Goal: Transaction & Acquisition: Book appointment/travel/reservation

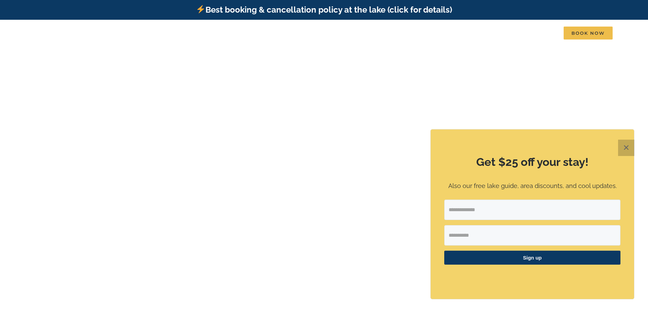
click at [623, 147] on button "✕" at bounding box center [626, 147] width 16 height 16
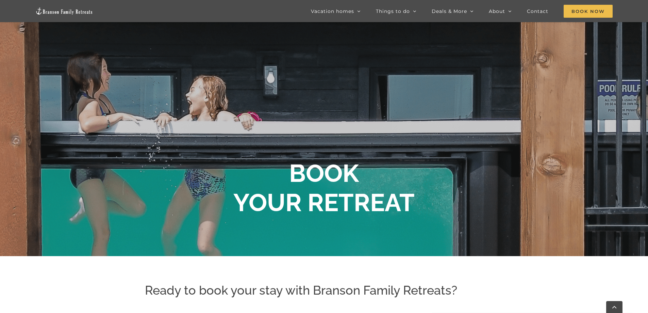
scroll to position [6, 0]
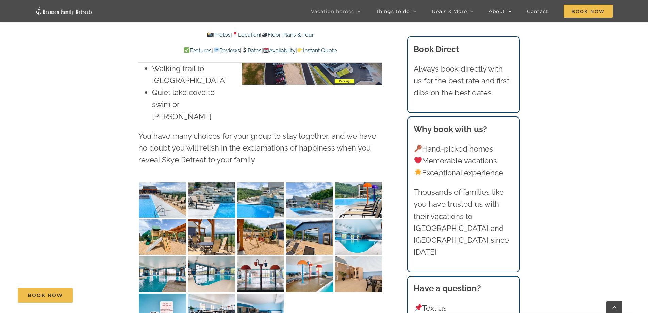
scroll to position [1769, 0]
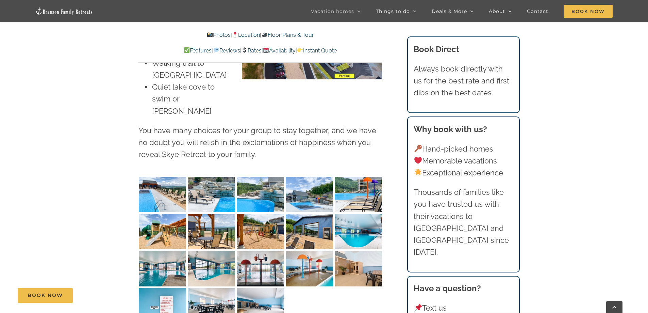
click at [163, 177] on img "Skye-Retreat-1051" at bounding box center [162, 194] width 47 height 35
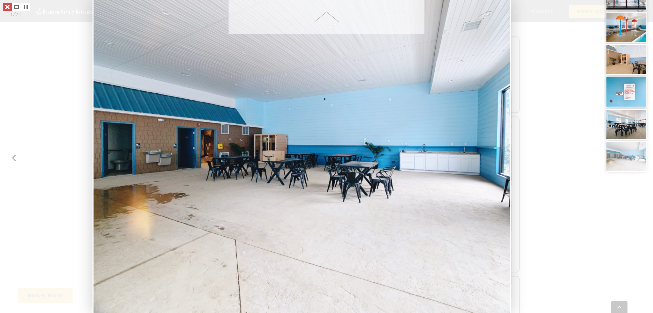
click at [8, 6] on link at bounding box center [7, 7] width 9 height 9
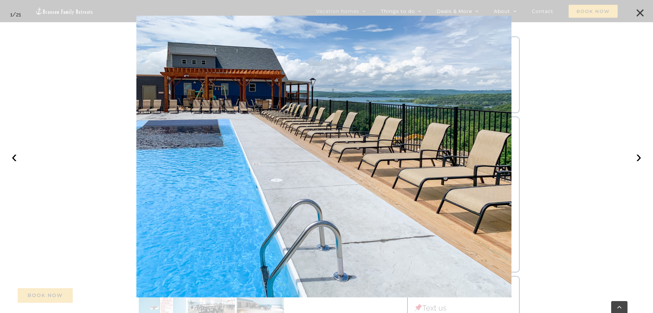
click at [640, 11] on button "×" at bounding box center [640, 12] width 15 height 15
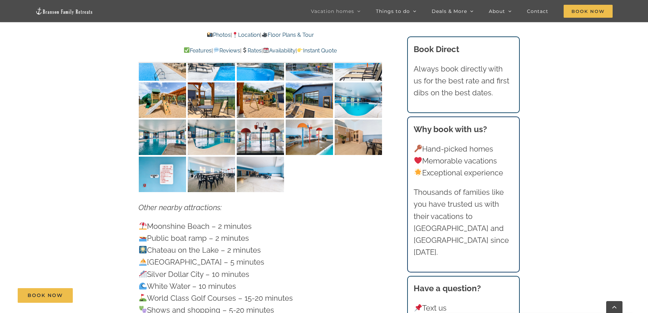
scroll to position [1939, 0]
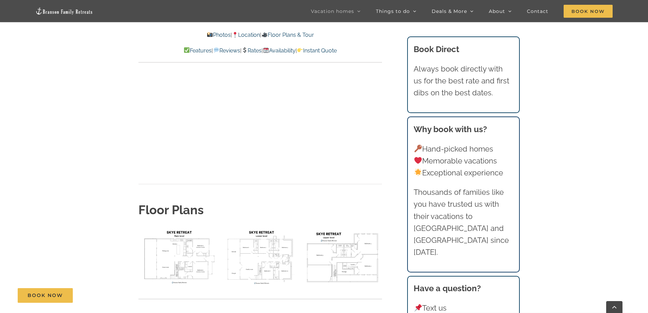
scroll to position [2415, 0]
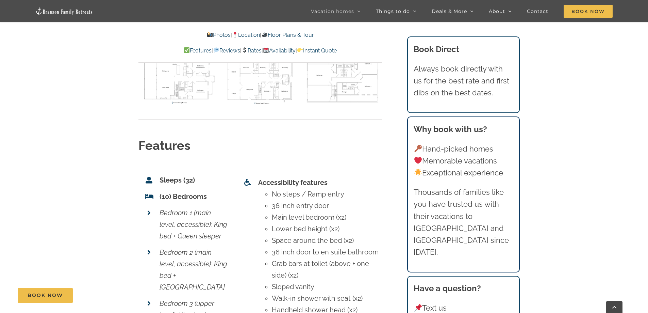
scroll to position [2619, 0]
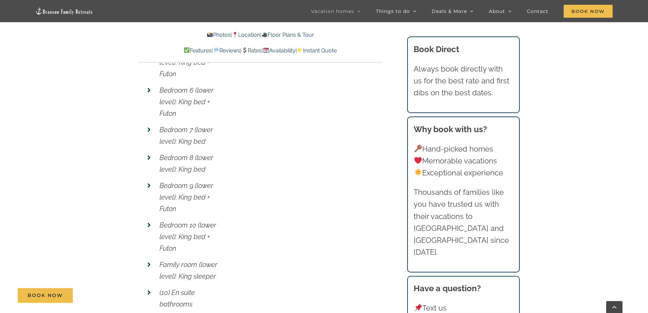
scroll to position [2993, 0]
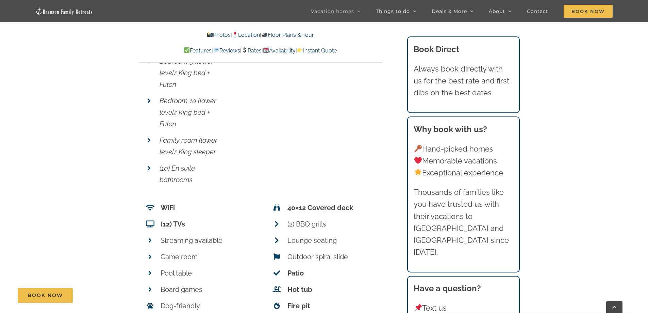
scroll to position [3061, 0]
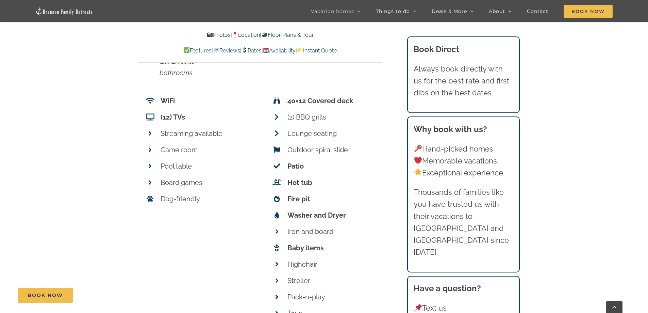
scroll to position [3163, 0]
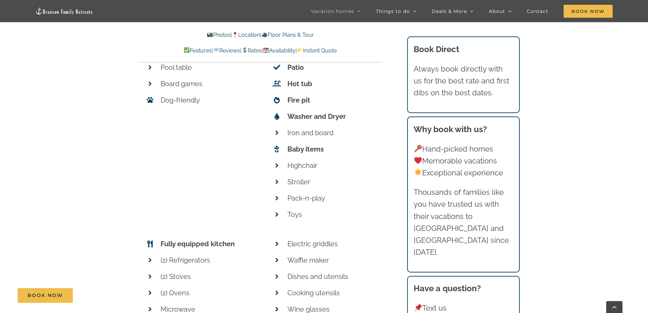
scroll to position [3299, 0]
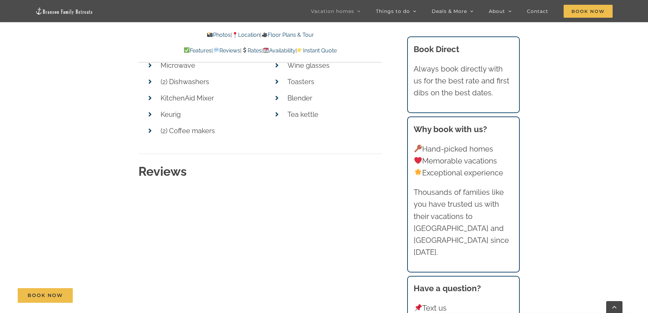
scroll to position [3537, 0]
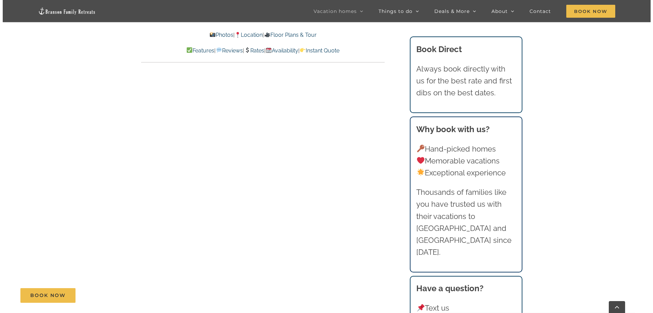
scroll to position [3844, 0]
click at [588, 11] on span "Book Now" at bounding box center [588, 11] width 49 height 13
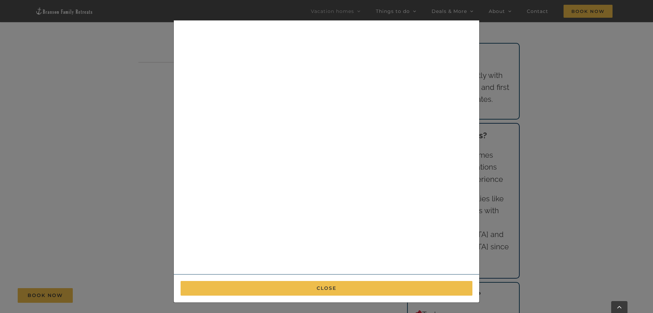
scroll to position [46, 0]
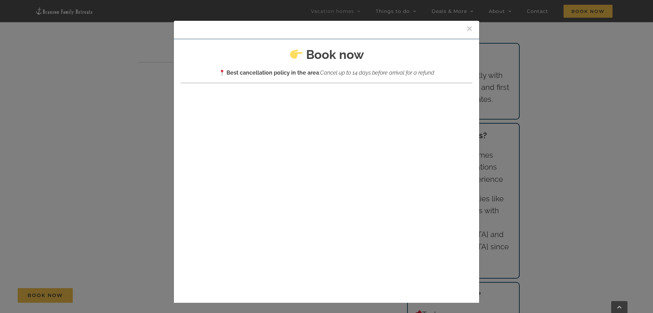
click at [466, 28] on button "×" at bounding box center [469, 28] width 6 height 10
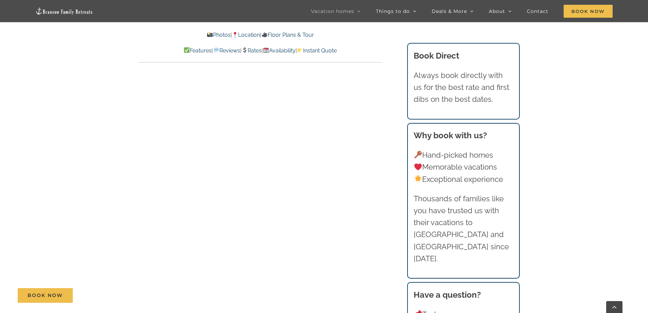
scroll to position [3605, 0]
click at [251, 49] on link "Rates" at bounding box center [251, 50] width 20 height 6
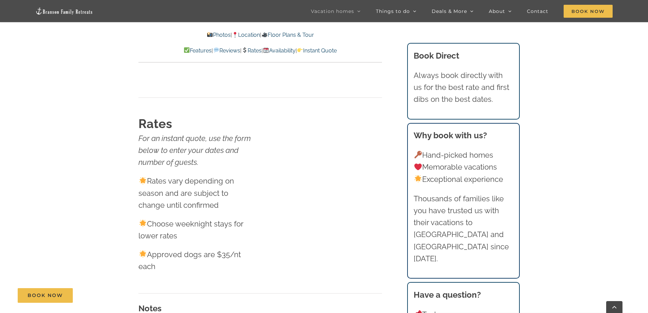
scroll to position [4318, 0]
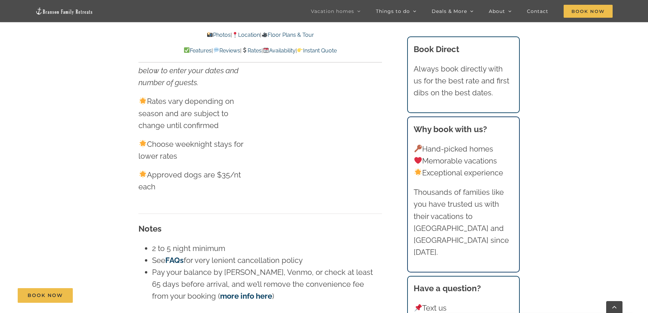
scroll to position [4420, 0]
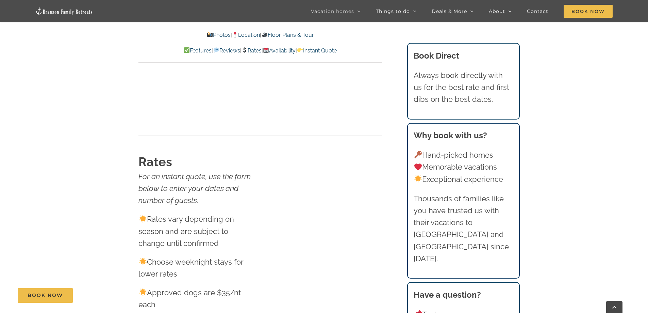
scroll to position [4250, 0]
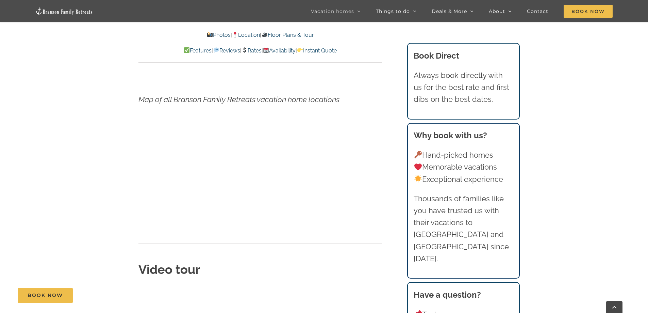
scroll to position [2176, 0]
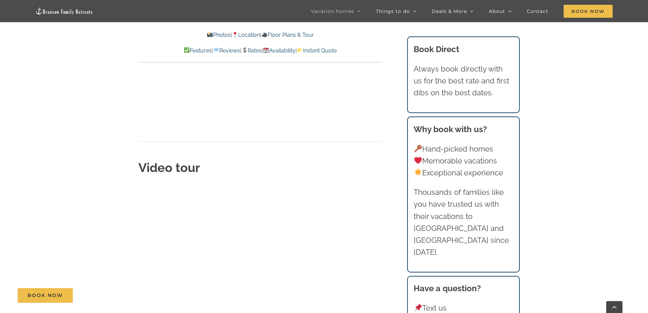
scroll to position [2380, 0]
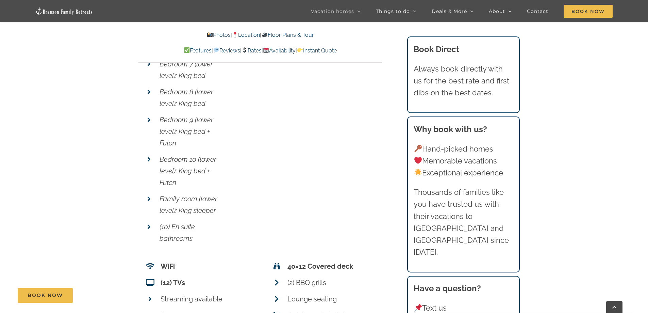
scroll to position [2992, 0]
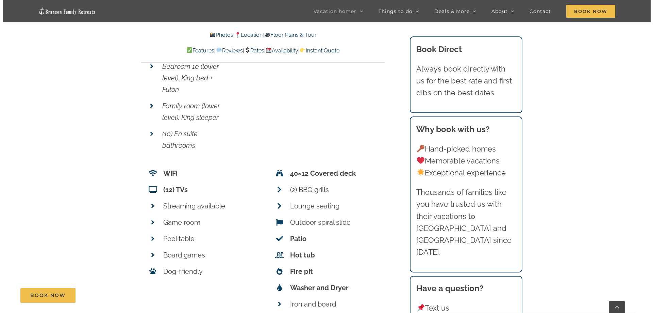
scroll to position [3094, 0]
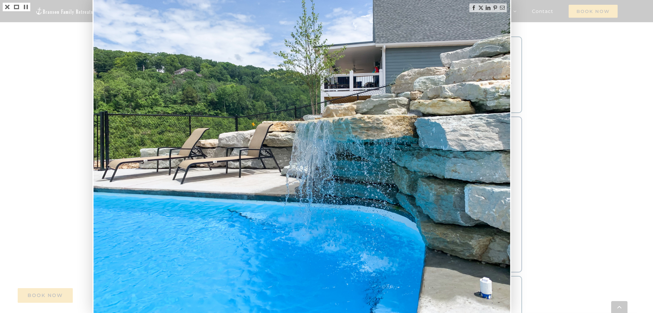
scroll to position [2992, 0]
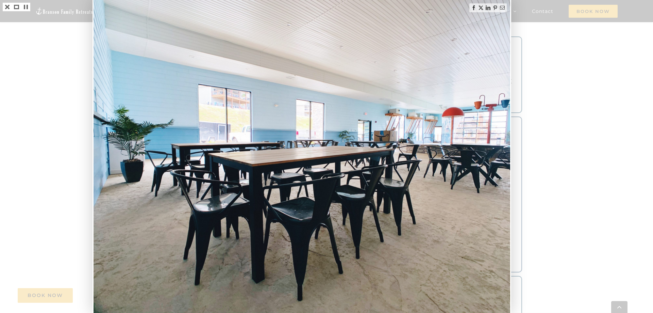
scroll to position [4250, 0]
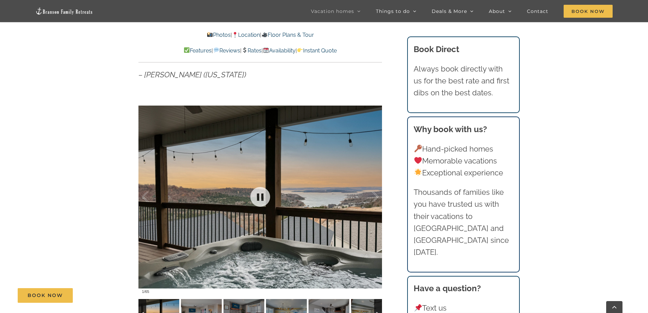
scroll to position [544, 0]
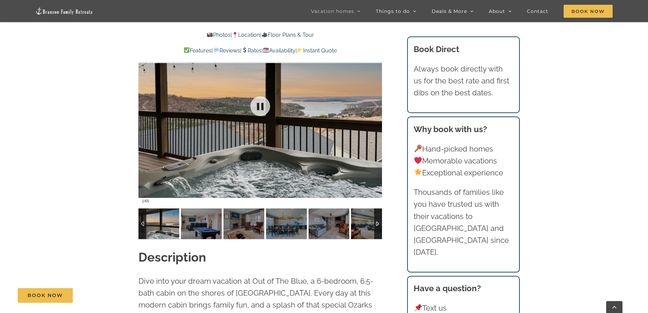
click at [229, 155] on div at bounding box center [260, 106] width 244 height 200
click at [163, 221] on img at bounding box center [158, 223] width 41 height 31
click at [164, 220] on img at bounding box center [158, 223] width 41 height 31
click at [201, 223] on img at bounding box center [201, 223] width 41 height 31
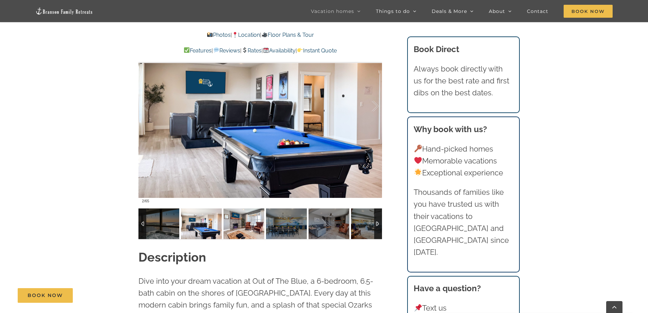
click at [243, 221] on img at bounding box center [243, 223] width 41 height 31
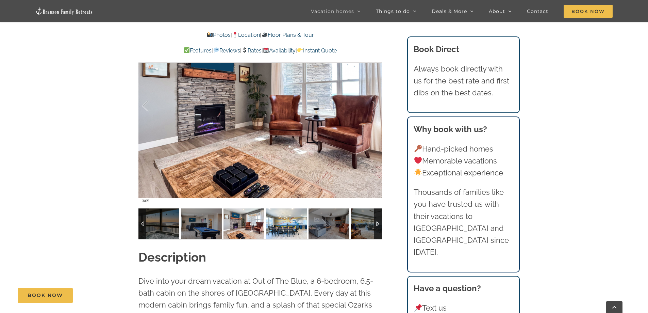
click at [289, 221] on img at bounding box center [286, 223] width 41 height 31
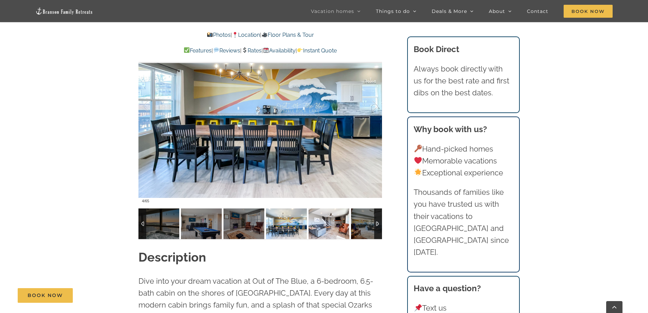
click at [326, 224] on img at bounding box center [329, 223] width 41 height 31
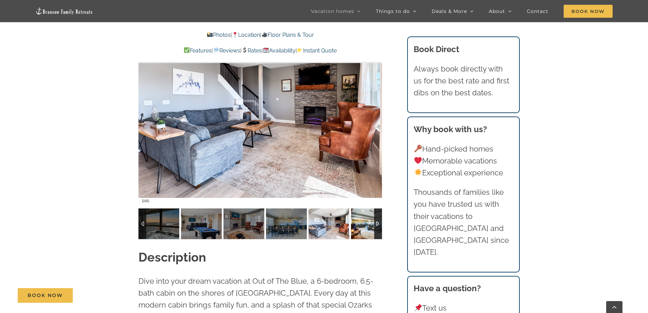
click at [362, 221] on img at bounding box center [371, 223] width 41 height 31
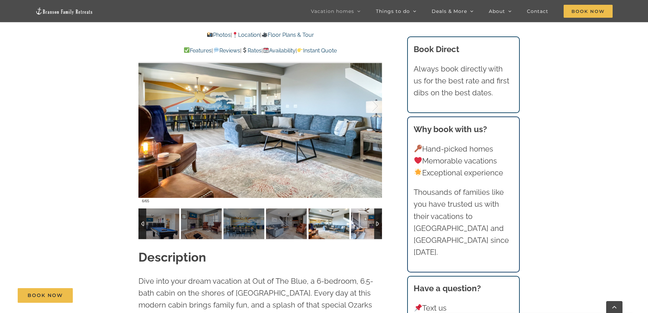
click at [363, 227] on img at bounding box center [371, 223] width 41 height 31
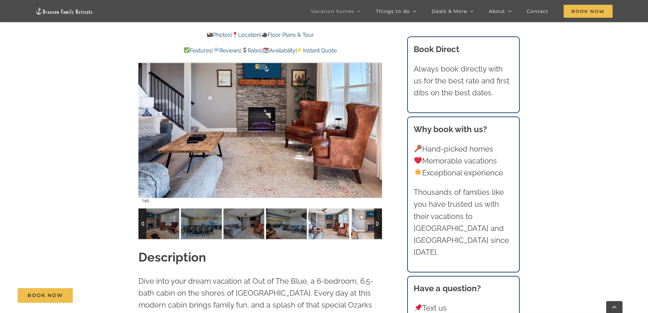
click at [361, 226] on img at bounding box center [371, 223] width 41 height 31
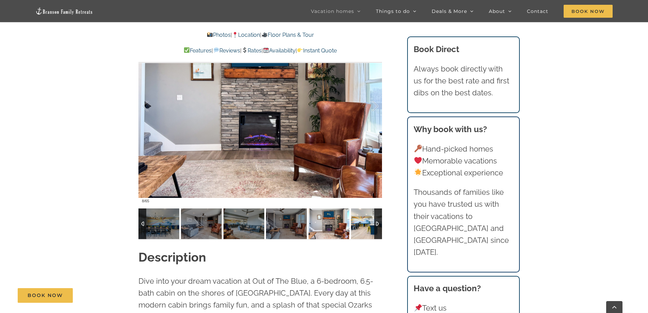
click at [361, 226] on img at bounding box center [371, 223] width 41 height 31
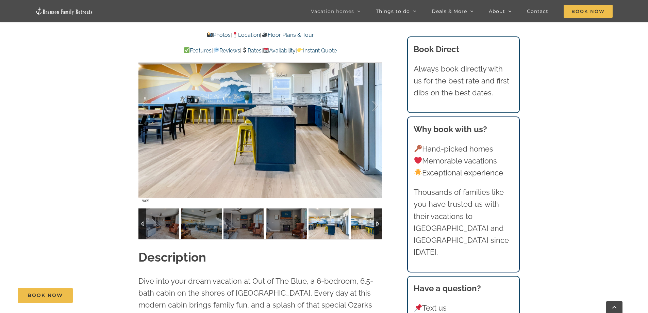
click at [361, 226] on img at bounding box center [371, 223] width 41 height 31
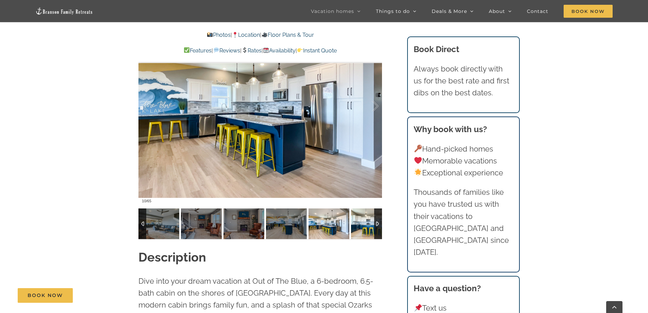
click at [361, 226] on img at bounding box center [371, 223] width 41 height 31
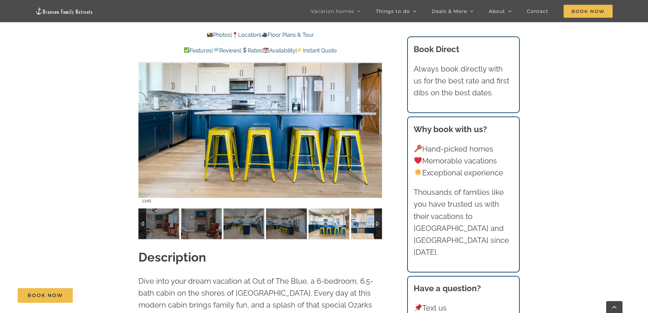
click at [361, 226] on img at bounding box center [371, 223] width 41 height 31
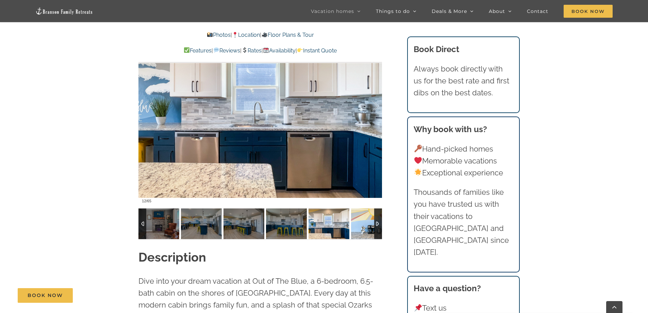
click at [361, 226] on img at bounding box center [371, 223] width 41 height 31
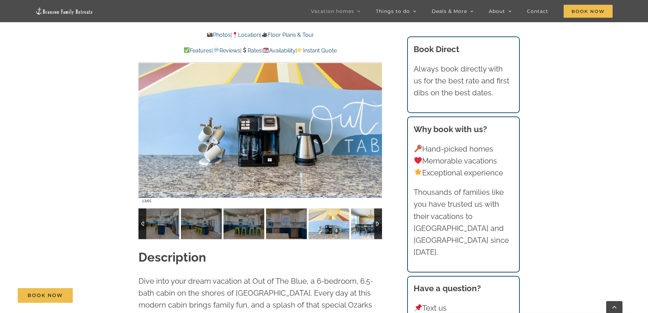
click at [361, 226] on img at bounding box center [371, 223] width 41 height 31
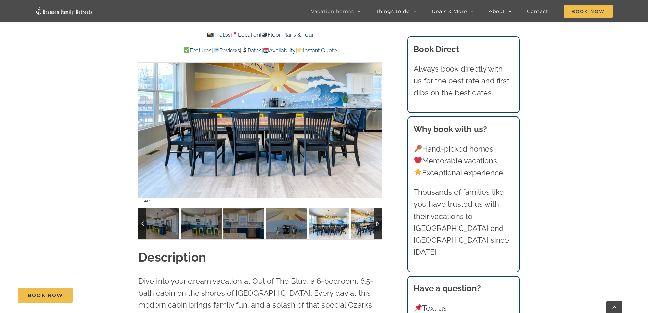
click at [361, 226] on img at bounding box center [371, 223] width 41 height 31
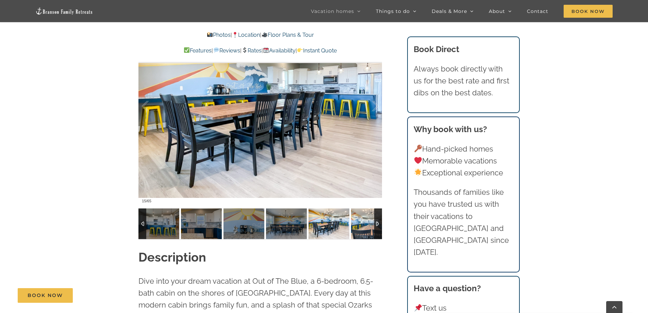
click at [361, 226] on img at bounding box center [371, 223] width 41 height 31
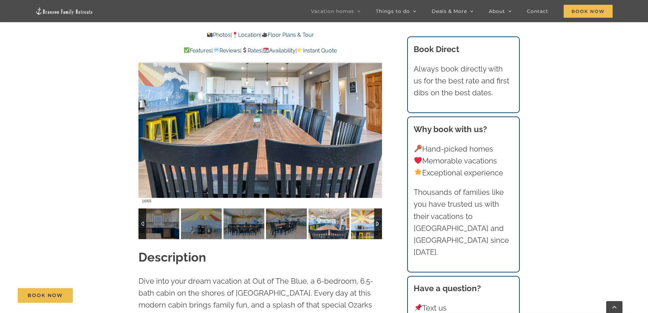
click at [361, 226] on img at bounding box center [371, 223] width 41 height 31
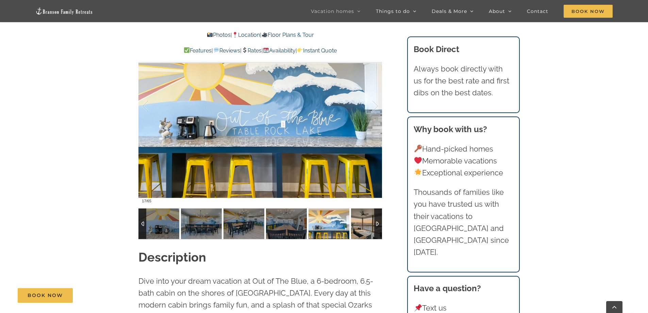
click at [361, 226] on img at bounding box center [371, 223] width 41 height 31
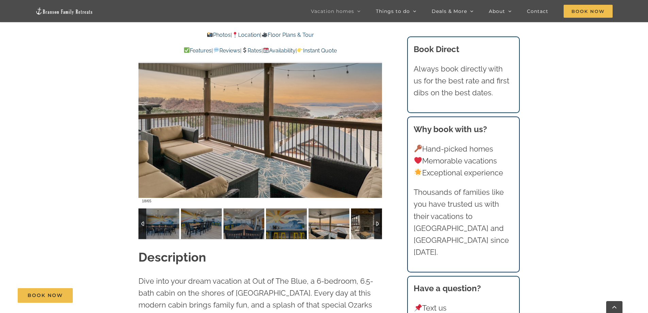
click at [361, 226] on img at bounding box center [371, 223] width 41 height 31
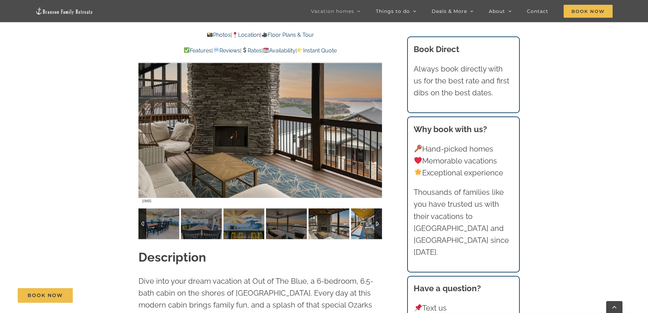
click at [361, 226] on img at bounding box center [371, 223] width 41 height 31
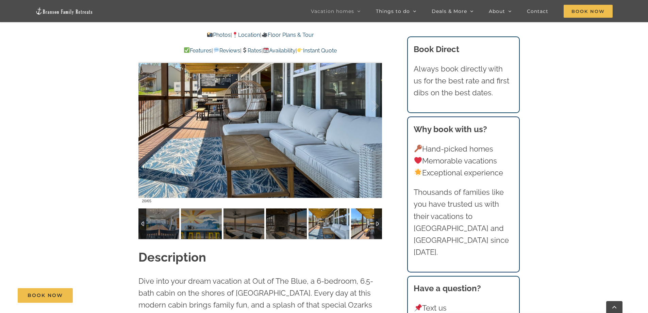
click at [361, 226] on img at bounding box center [371, 223] width 41 height 31
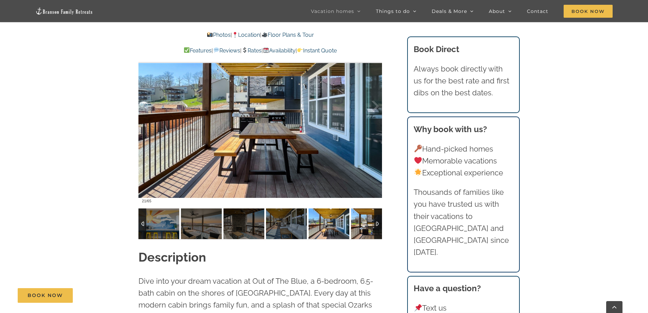
click at [361, 226] on img at bounding box center [371, 223] width 41 height 31
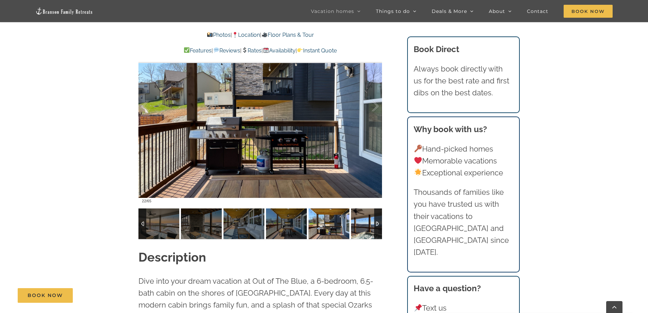
click at [361, 226] on img at bounding box center [371, 223] width 41 height 31
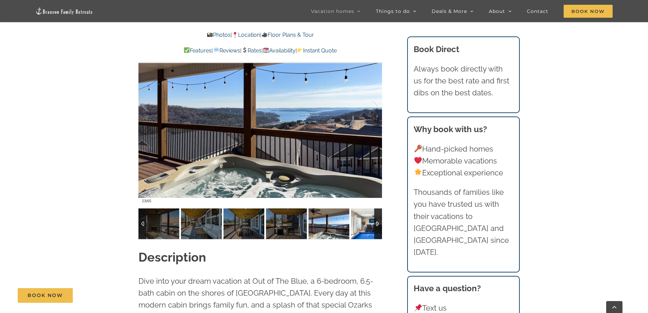
click at [361, 226] on img at bounding box center [371, 223] width 41 height 31
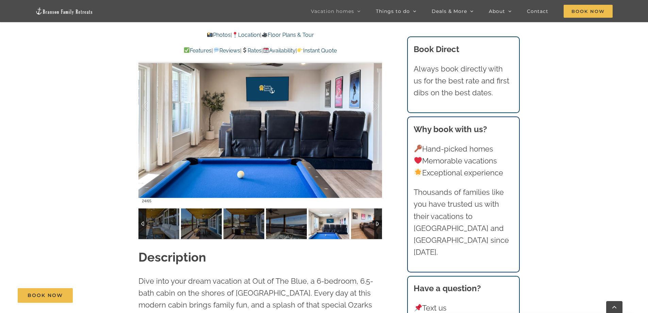
click at [361, 226] on img at bounding box center [371, 223] width 41 height 31
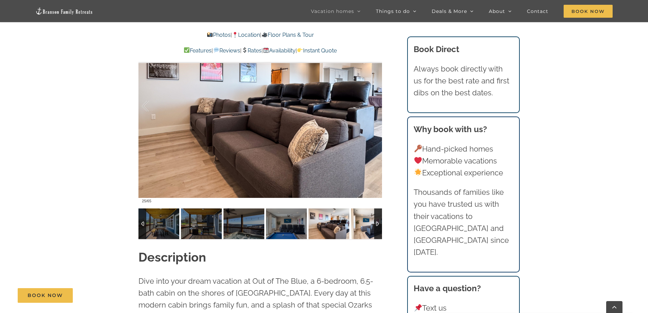
click at [361, 226] on img at bounding box center [371, 223] width 41 height 31
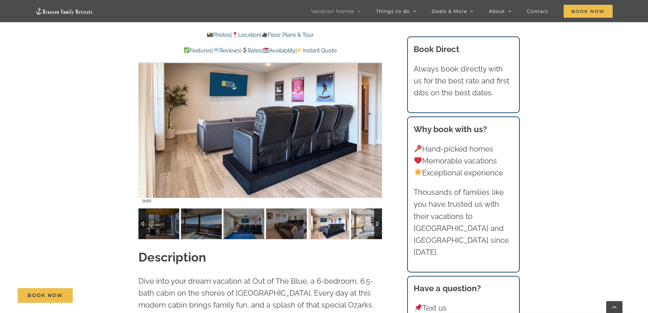
click at [361, 226] on img at bounding box center [371, 223] width 41 height 31
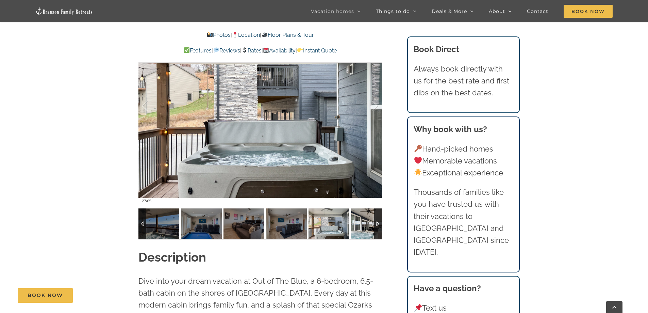
click at [361, 226] on img at bounding box center [371, 223] width 41 height 31
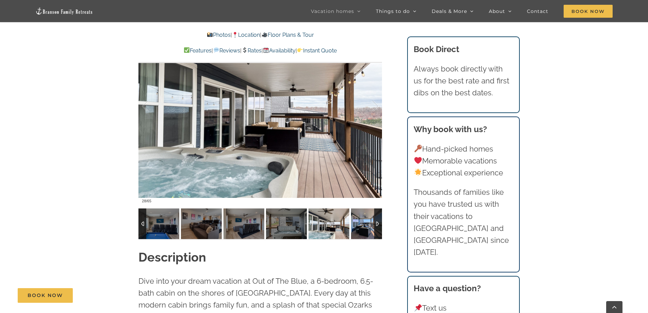
click at [361, 226] on img at bounding box center [371, 223] width 41 height 31
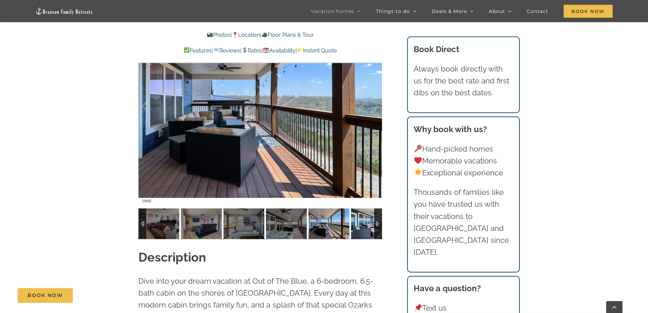
click at [361, 226] on img at bounding box center [371, 223] width 41 height 31
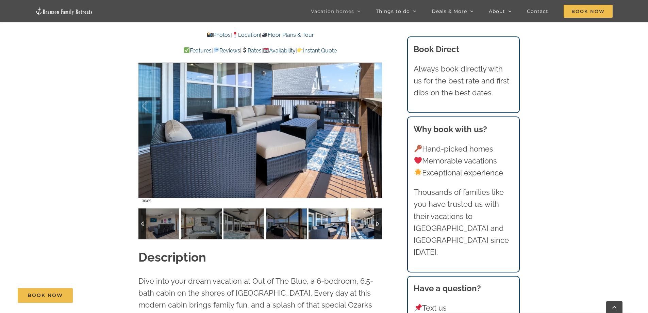
click at [361, 226] on img at bounding box center [371, 223] width 41 height 31
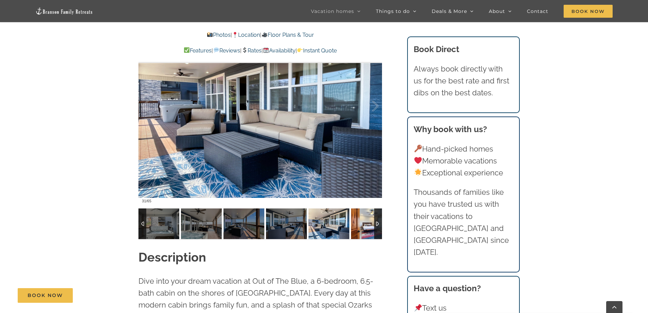
click at [361, 226] on img at bounding box center [371, 223] width 41 height 31
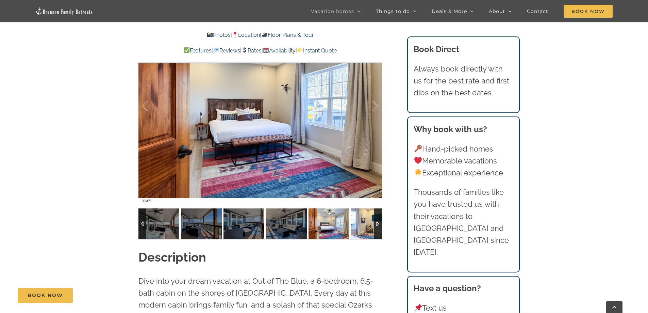
click at [361, 226] on img at bounding box center [371, 223] width 41 height 31
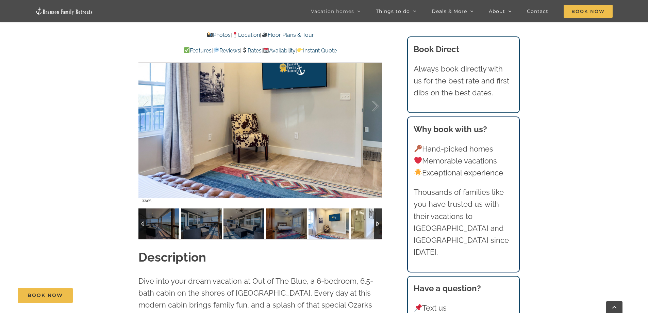
click at [361, 226] on img at bounding box center [371, 223] width 41 height 31
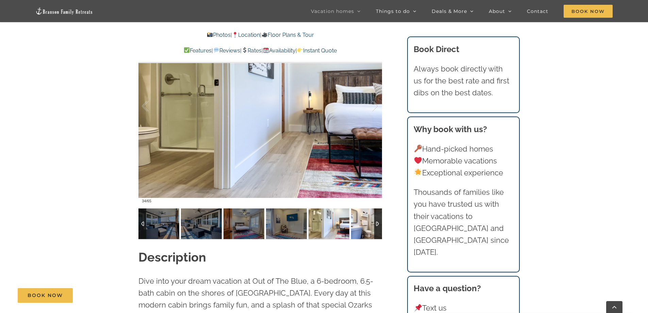
click at [361, 226] on img at bounding box center [371, 223] width 41 height 31
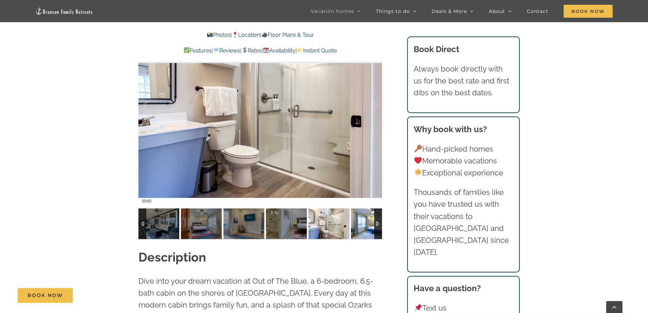
click at [361, 226] on img at bounding box center [371, 223] width 41 height 31
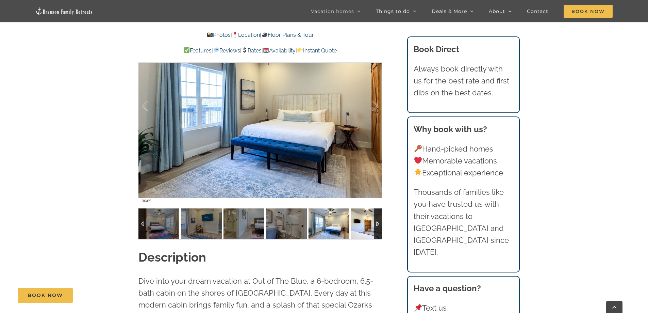
click at [361, 226] on img at bounding box center [371, 223] width 41 height 31
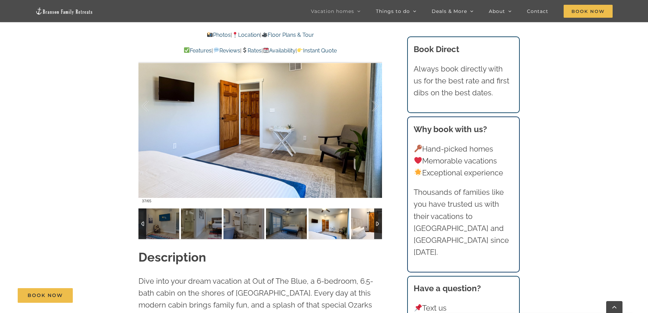
click at [361, 226] on img at bounding box center [371, 223] width 41 height 31
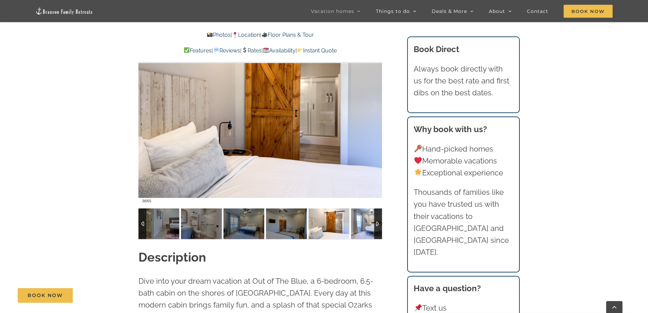
click at [361, 226] on img at bounding box center [371, 223] width 41 height 31
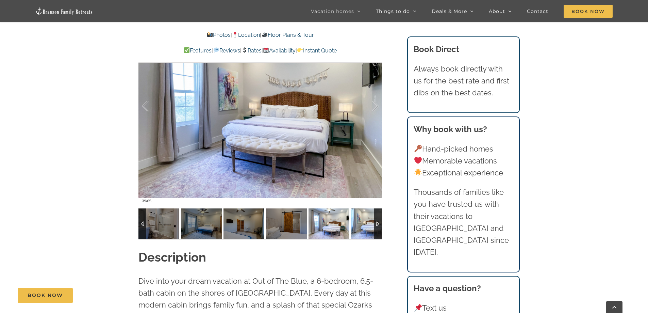
click at [361, 226] on img at bounding box center [371, 223] width 41 height 31
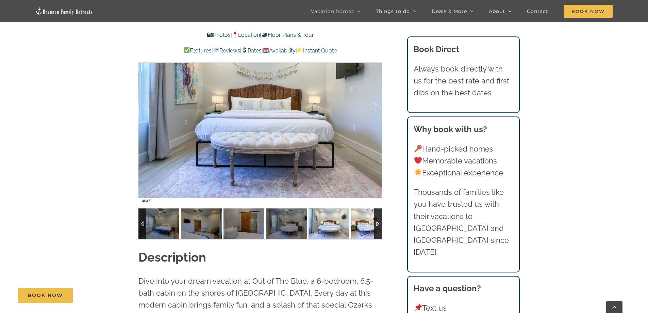
click at [361, 226] on img at bounding box center [371, 223] width 41 height 31
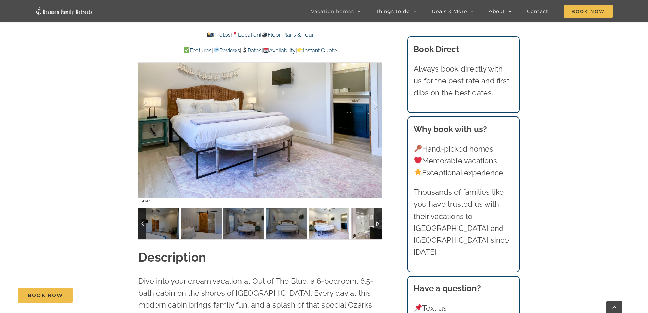
click at [361, 226] on img at bounding box center [371, 223] width 41 height 31
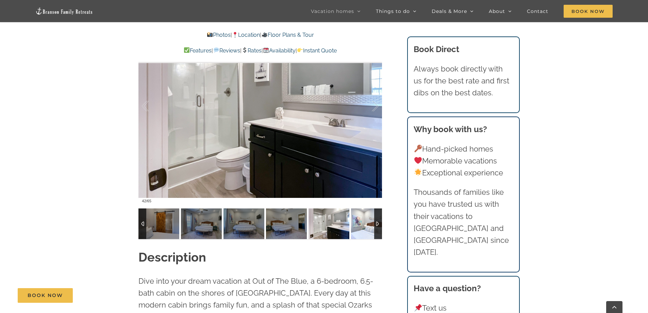
click at [361, 226] on img at bounding box center [371, 223] width 41 height 31
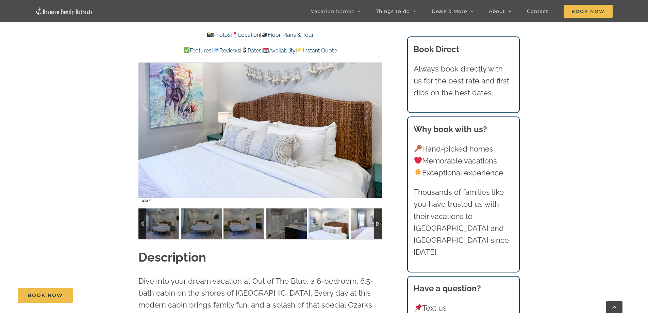
click at [361, 226] on img at bounding box center [371, 223] width 41 height 31
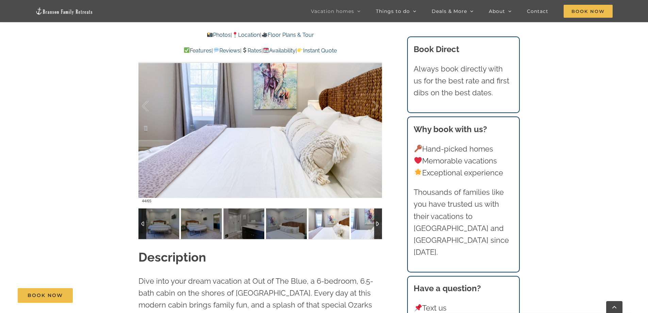
click at [361, 226] on img at bounding box center [371, 223] width 41 height 31
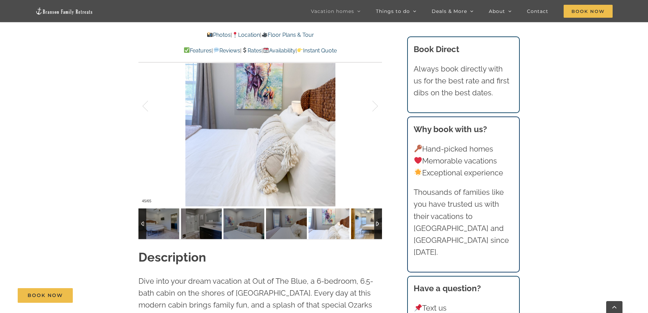
click at [361, 226] on img at bounding box center [371, 223] width 41 height 31
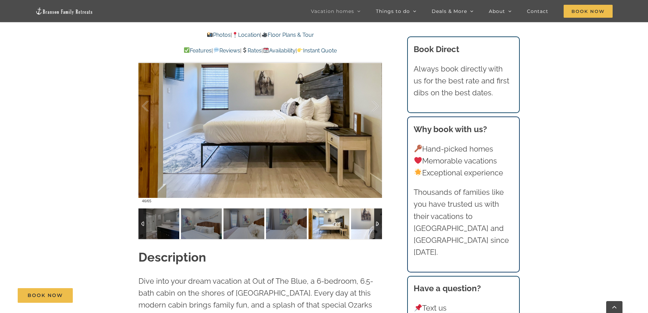
click at [361, 226] on img at bounding box center [371, 223] width 41 height 31
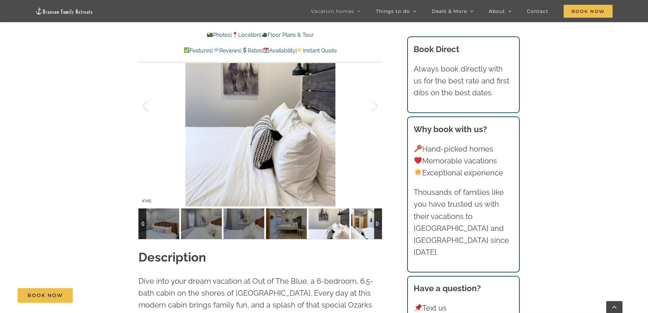
click at [361, 226] on img at bounding box center [371, 223] width 41 height 31
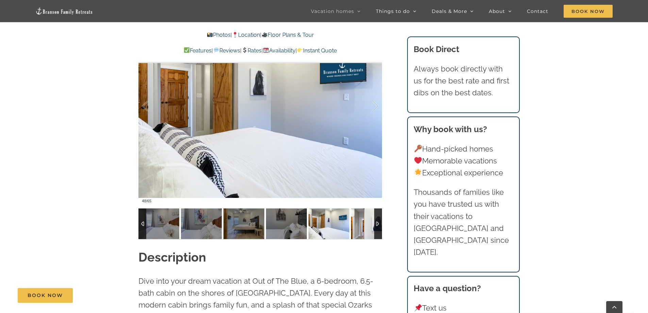
click at [361, 226] on img at bounding box center [371, 223] width 41 height 31
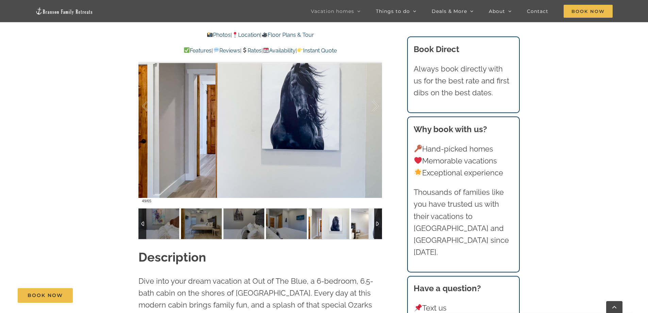
click at [361, 226] on img at bounding box center [371, 223] width 41 height 31
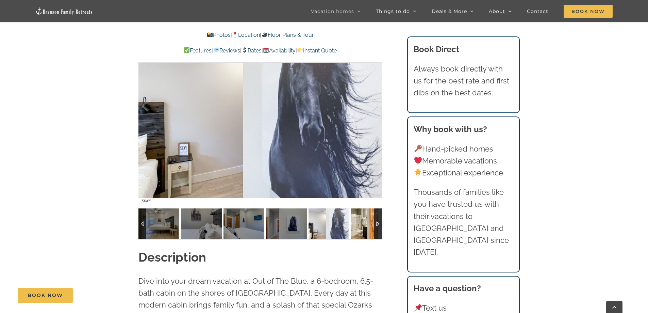
click at [361, 226] on img at bounding box center [371, 223] width 41 height 31
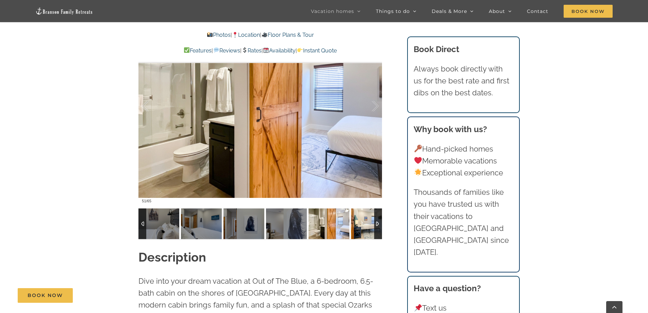
click at [361, 226] on img at bounding box center [371, 223] width 41 height 31
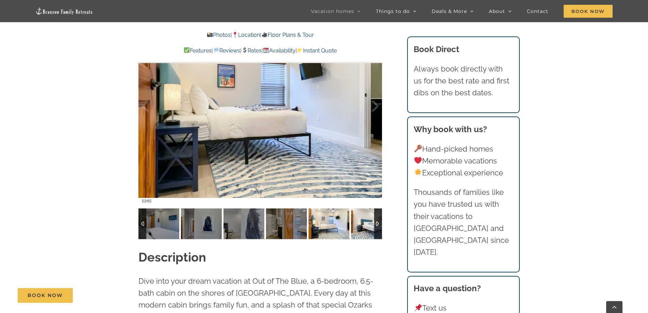
click at [361, 226] on img at bounding box center [371, 223] width 41 height 31
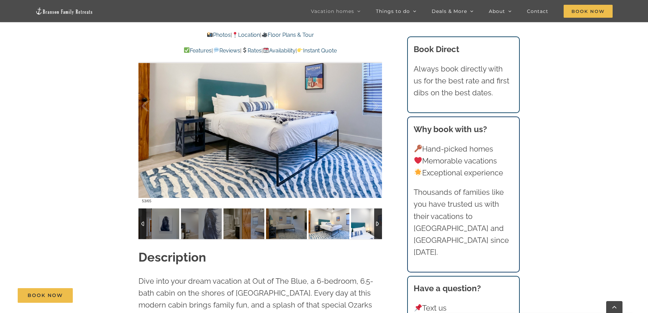
click at [361, 226] on img at bounding box center [371, 223] width 41 height 31
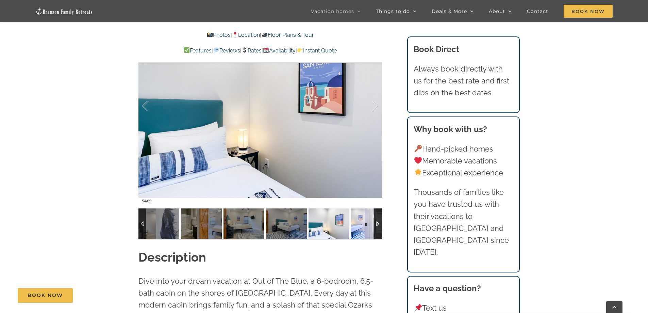
click at [361, 226] on img at bounding box center [371, 223] width 41 height 31
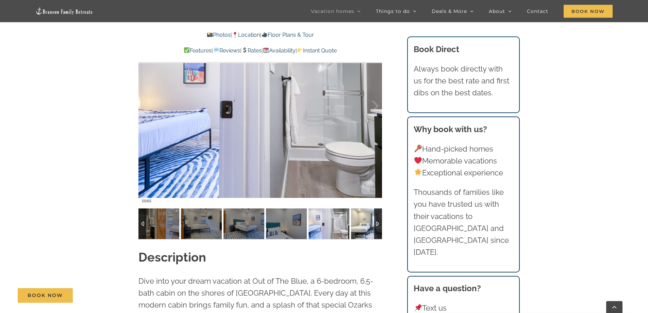
click at [361, 226] on img at bounding box center [371, 223] width 41 height 31
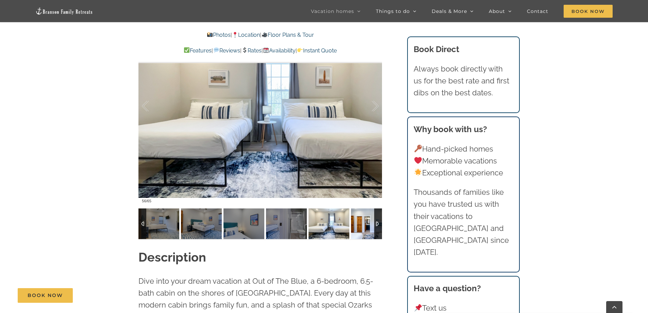
click at [361, 226] on img at bounding box center [371, 223] width 41 height 31
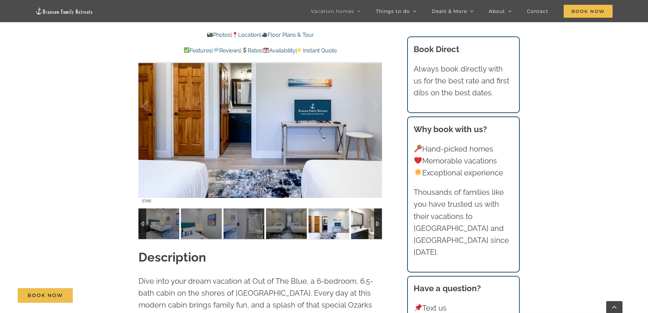
click at [360, 227] on img at bounding box center [371, 223] width 41 height 31
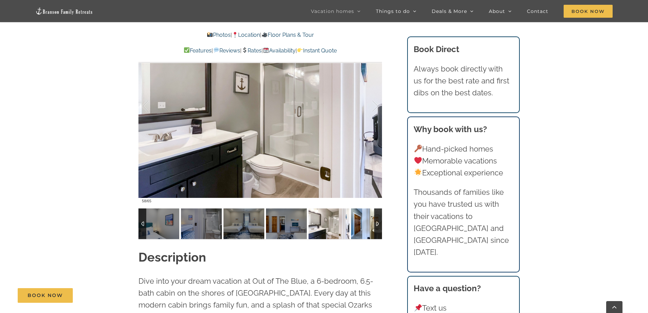
click at [360, 227] on img at bounding box center [371, 223] width 41 height 31
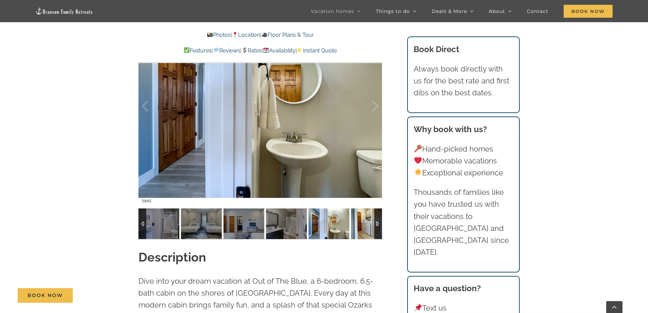
click at [360, 227] on img at bounding box center [371, 223] width 41 height 31
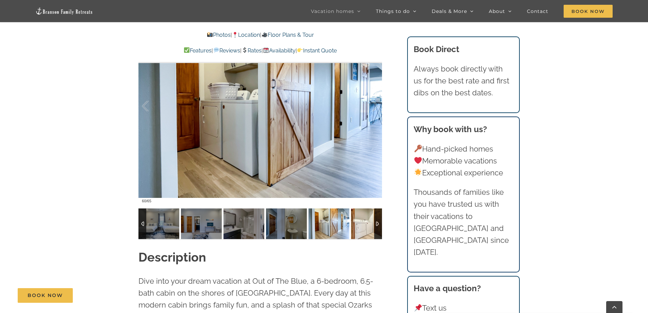
click at [360, 227] on img at bounding box center [371, 223] width 41 height 31
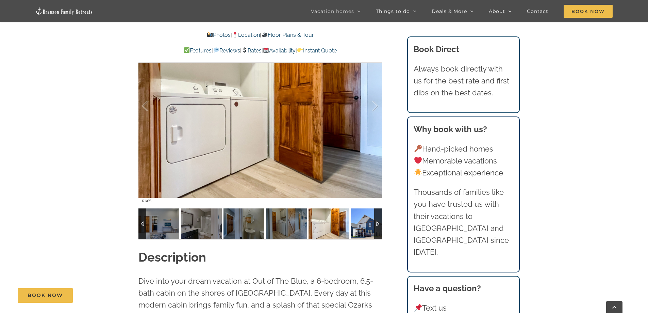
click at [360, 227] on img at bounding box center [371, 223] width 41 height 31
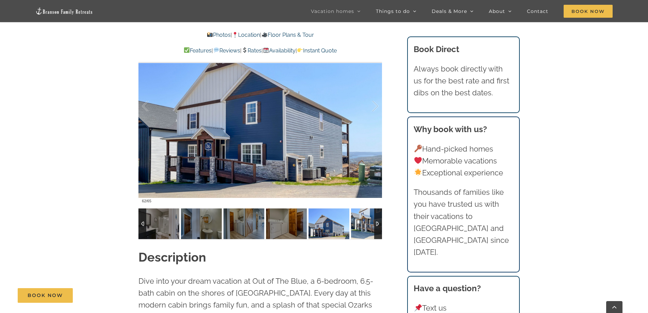
click at [360, 227] on img at bounding box center [371, 223] width 41 height 31
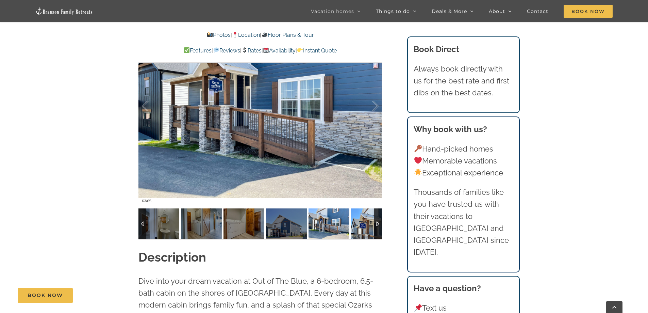
click at [360, 227] on img at bounding box center [371, 223] width 41 height 31
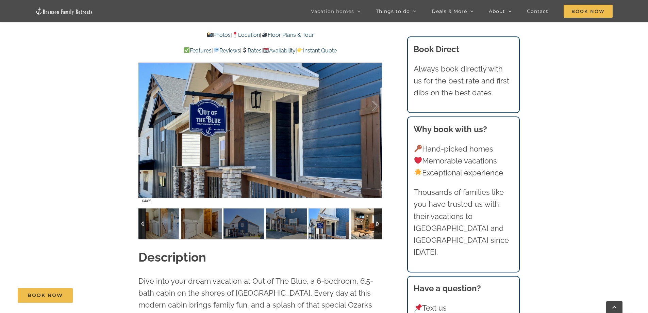
click at [360, 227] on img at bounding box center [371, 223] width 41 height 31
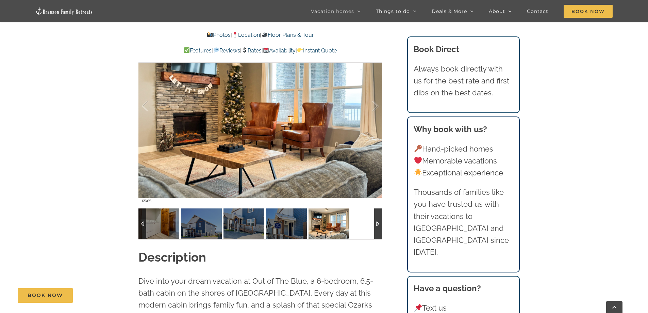
click at [360, 227] on div at bounding box center [260, 223] width 244 height 31
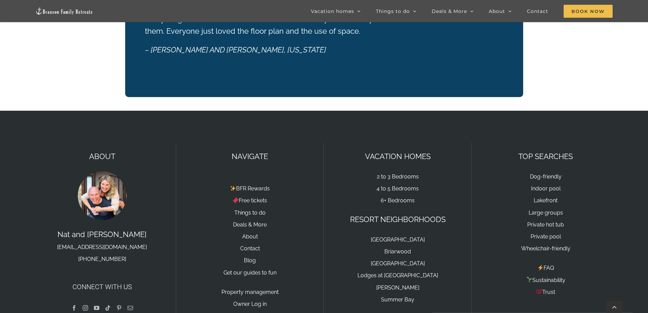
scroll to position [1577, 0]
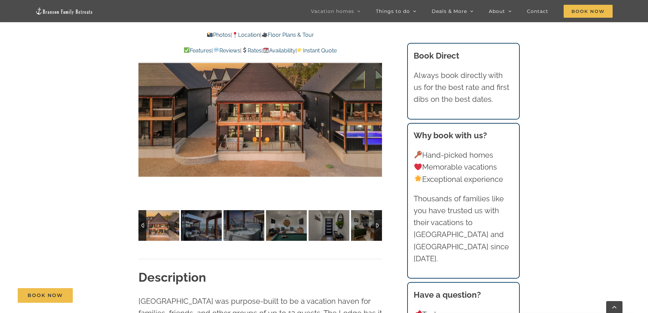
scroll to position [510, 0]
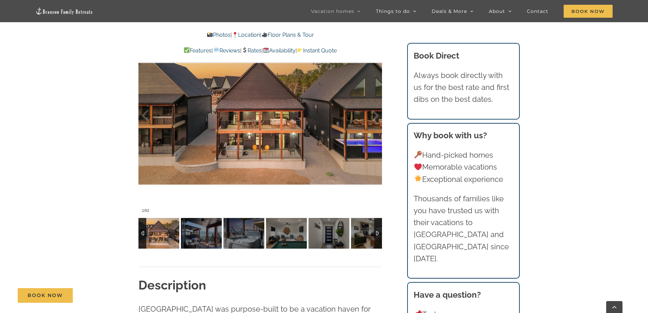
click at [359, 148] on div at bounding box center [260, 116] width 244 height 200
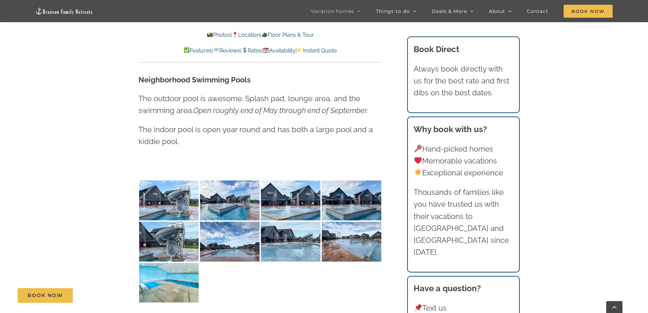
scroll to position [1531, 0]
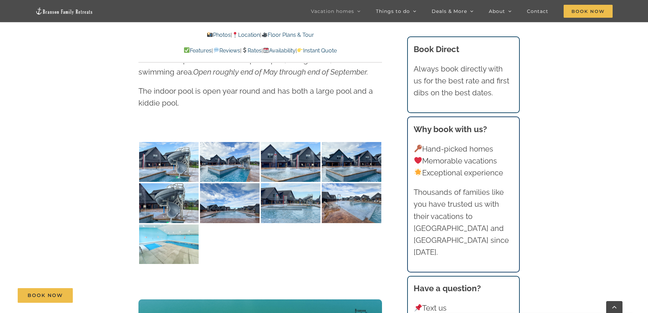
click at [183, 230] on img at bounding box center [169, 244] width 60 height 40
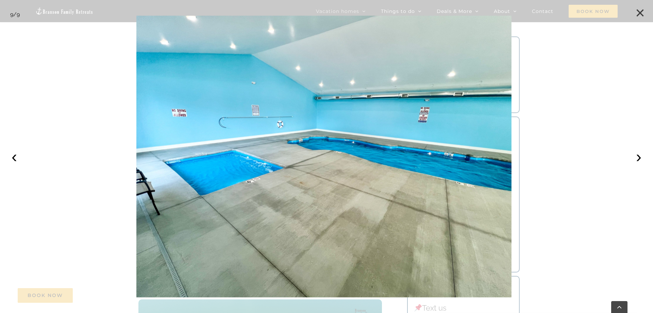
click at [644, 13] on button "×" at bounding box center [640, 12] width 15 height 15
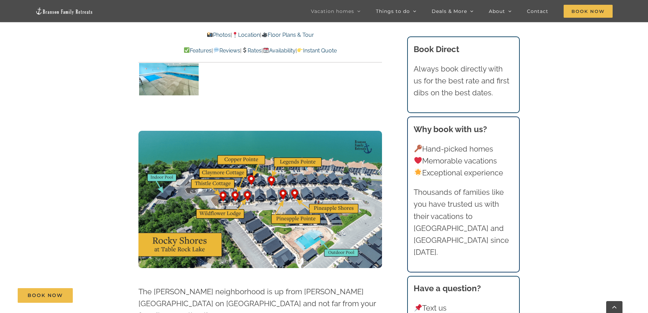
scroll to position [1701, 0]
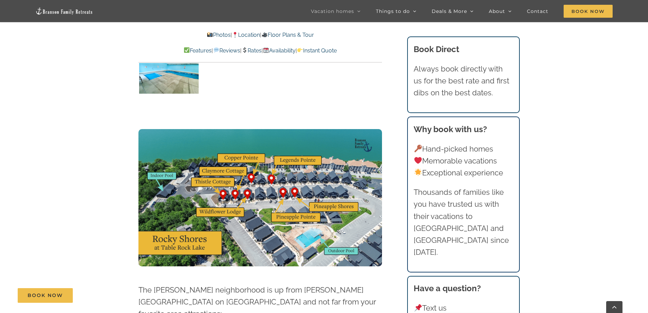
click at [209, 158] on img at bounding box center [260, 197] width 244 height 137
click at [203, 171] on img at bounding box center [260, 197] width 244 height 137
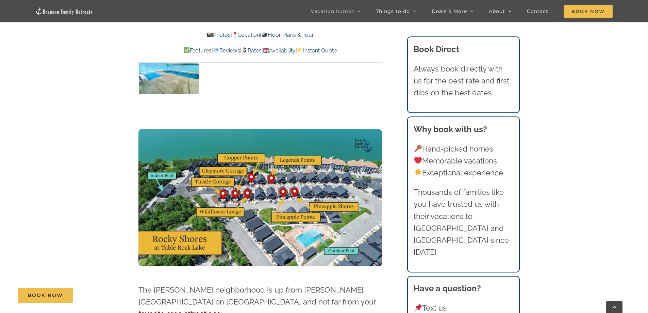
click at [237, 145] on img at bounding box center [260, 197] width 244 height 137
click at [215, 159] on img at bounding box center [260, 197] width 244 height 137
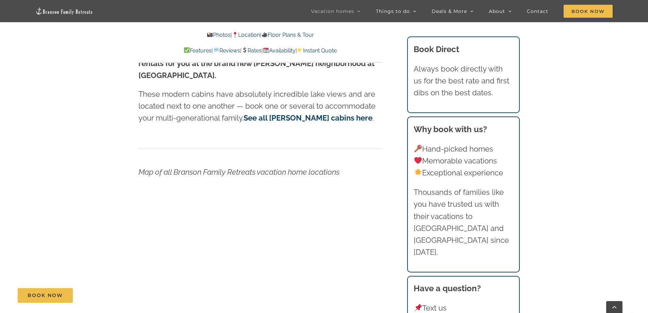
scroll to position [2109, 0]
click at [328, 113] on link "See all [PERSON_NAME] cabins here" at bounding box center [308, 117] width 129 height 9
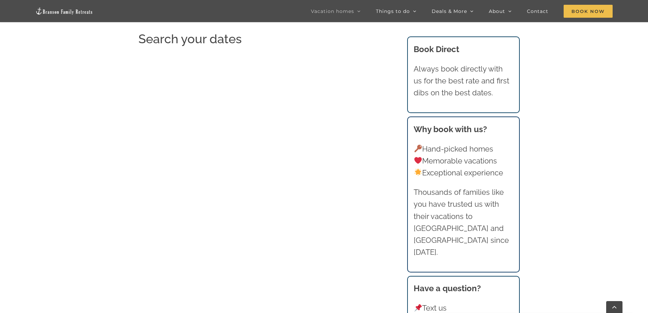
scroll to position [612, 0]
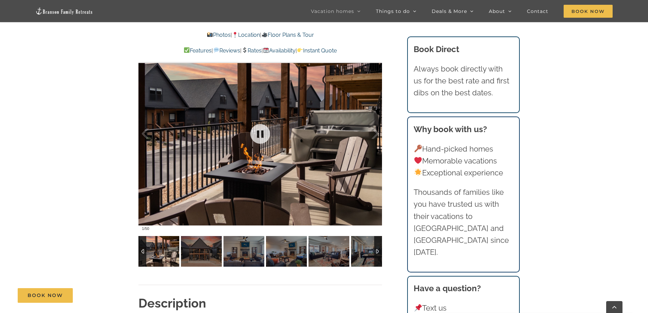
scroll to position [646, 0]
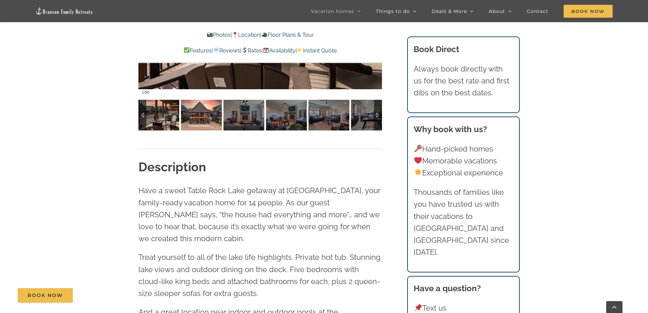
click at [198, 116] on img at bounding box center [201, 115] width 41 height 31
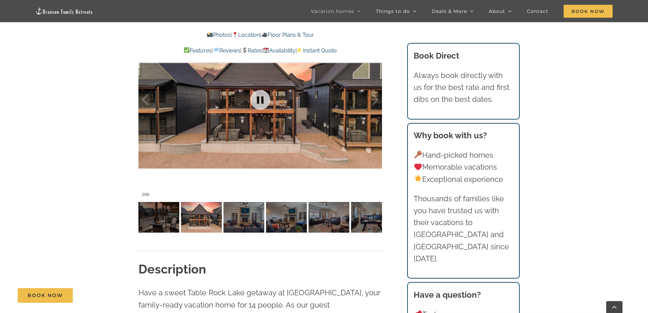
scroll to position [510, 0]
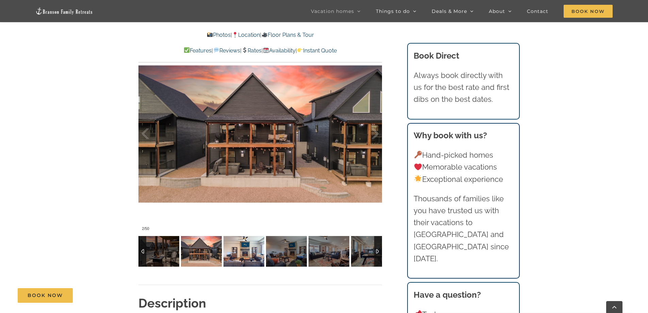
click at [248, 248] on img at bounding box center [243, 251] width 41 height 31
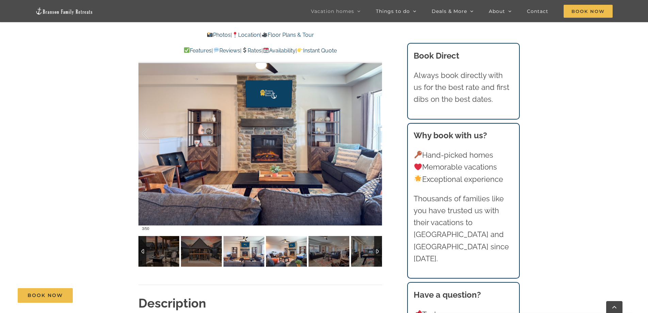
click at [280, 253] on img at bounding box center [286, 251] width 41 height 31
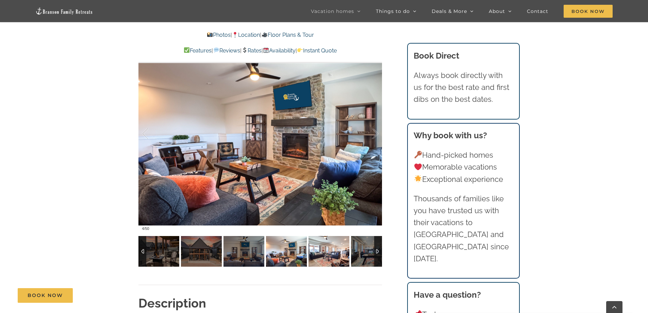
click at [324, 251] on img at bounding box center [329, 251] width 41 height 31
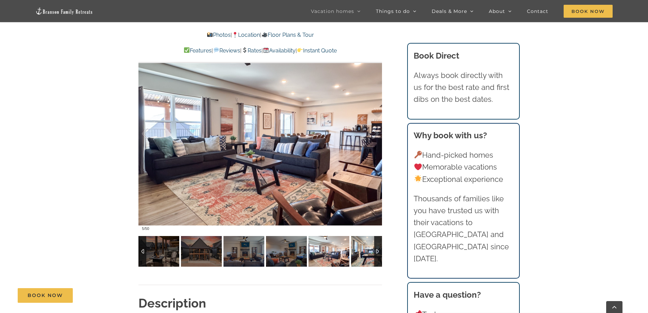
click at [365, 250] on img at bounding box center [371, 251] width 41 height 31
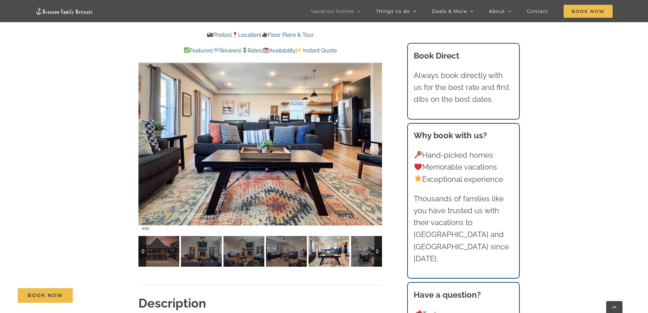
click at [377, 251] on div at bounding box center [378, 251] width 8 height 31
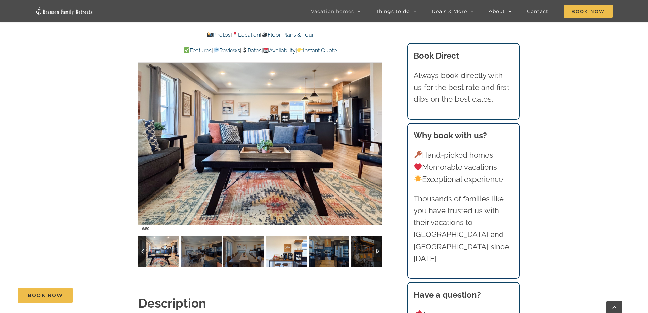
click at [287, 255] on img at bounding box center [286, 251] width 41 height 31
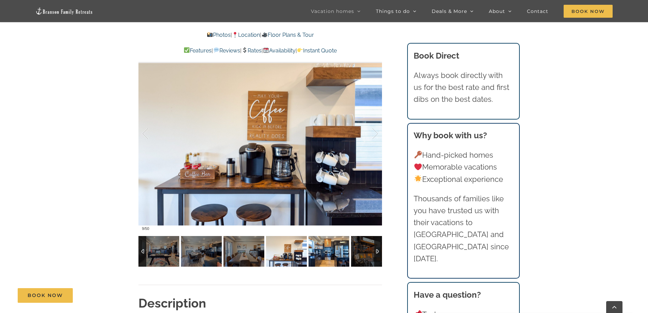
click at [319, 254] on img at bounding box center [329, 251] width 41 height 31
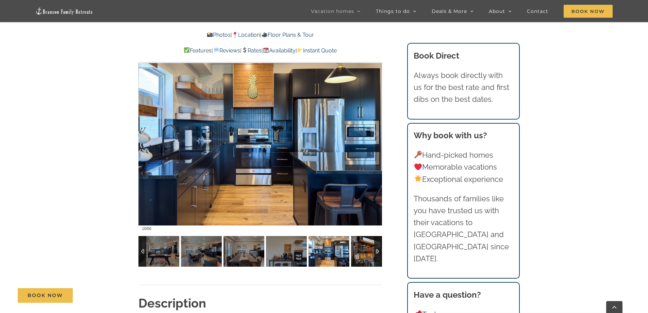
click at [362, 251] on img at bounding box center [371, 251] width 41 height 31
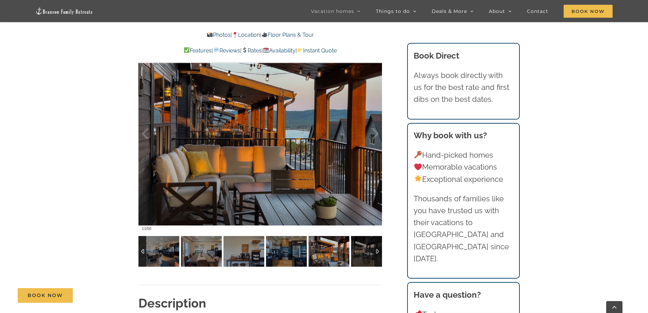
click at [378, 250] on div at bounding box center [378, 251] width 8 height 31
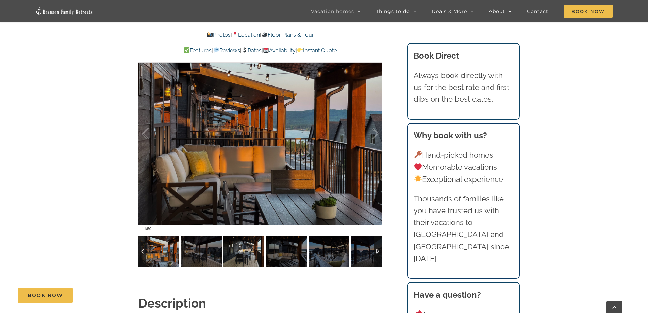
click at [250, 252] on img at bounding box center [243, 251] width 41 height 31
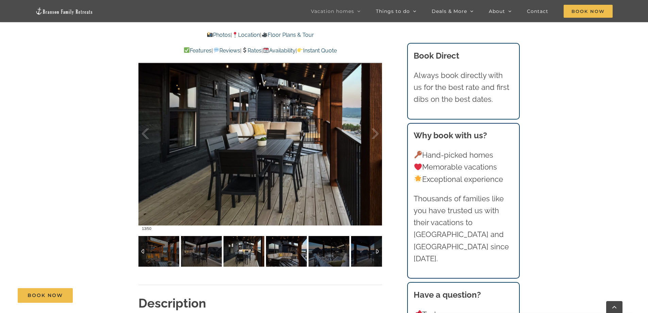
click at [278, 251] on img at bounding box center [286, 251] width 41 height 31
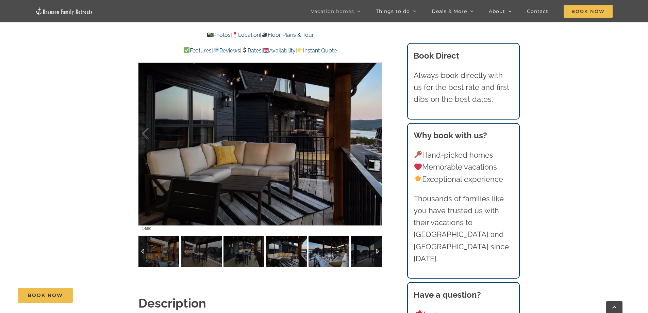
click at [327, 250] on img at bounding box center [329, 251] width 41 height 31
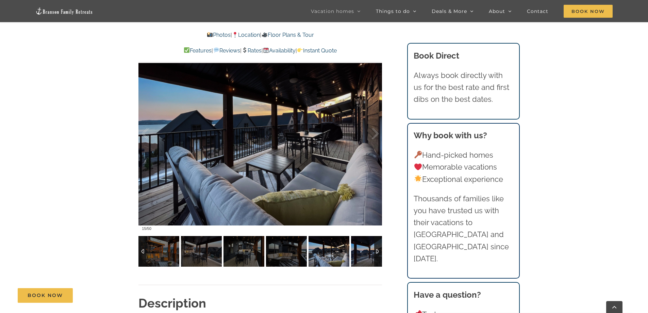
click at [361, 250] on img at bounding box center [371, 251] width 41 height 31
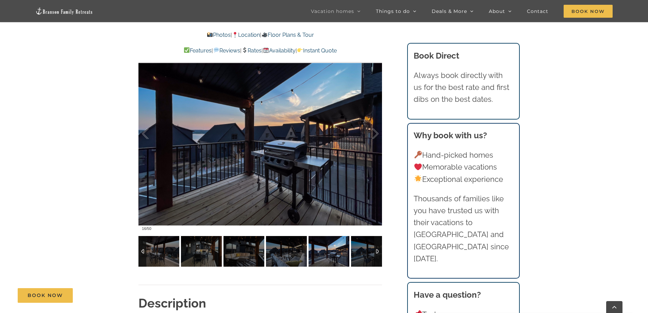
click at [377, 251] on div at bounding box center [378, 251] width 8 height 31
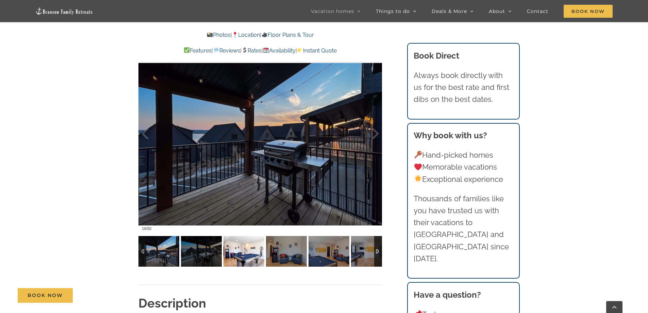
click at [249, 255] on img at bounding box center [243, 251] width 41 height 31
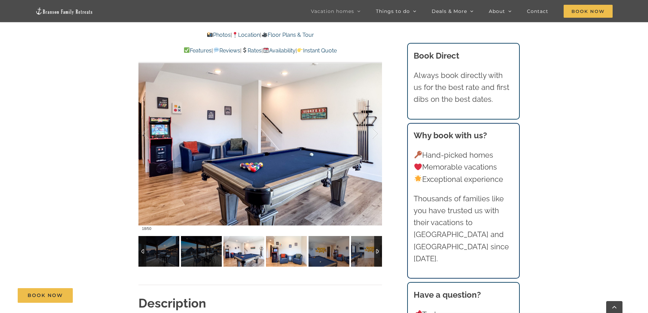
click at [289, 255] on img at bounding box center [286, 251] width 41 height 31
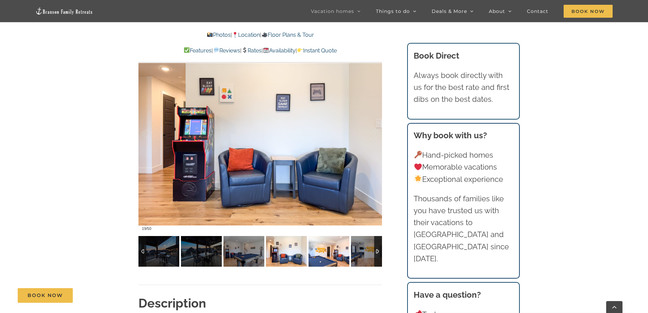
click at [320, 253] on img at bounding box center [329, 251] width 41 height 31
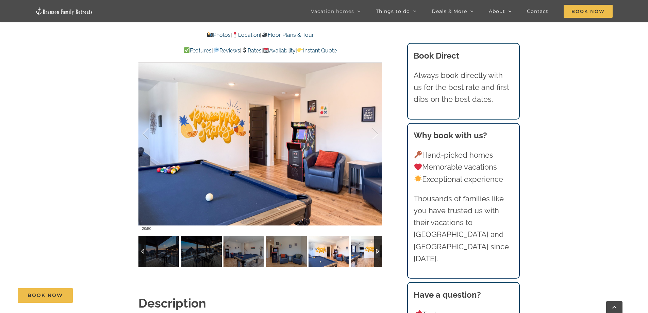
click at [359, 253] on img at bounding box center [371, 251] width 41 height 31
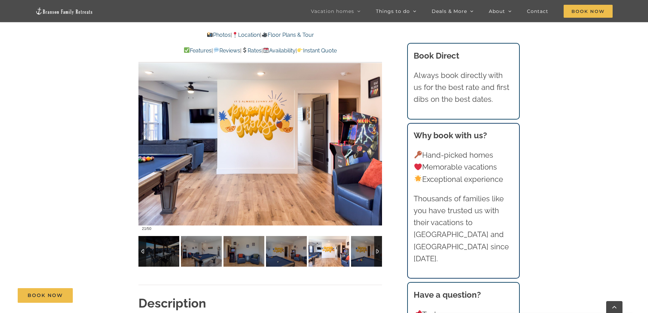
click at [378, 251] on div at bounding box center [378, 251] width 8 height 31
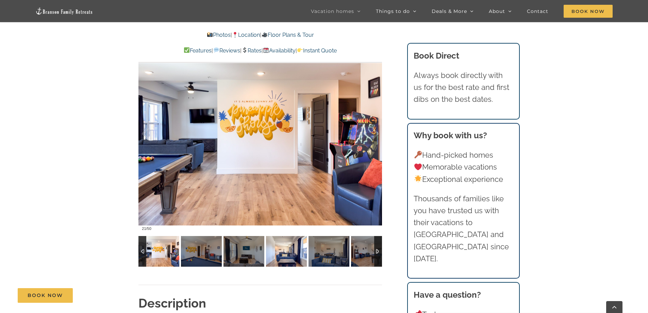
click at [283, 254] on img at bounding box center [286, 251] width 41 height 31
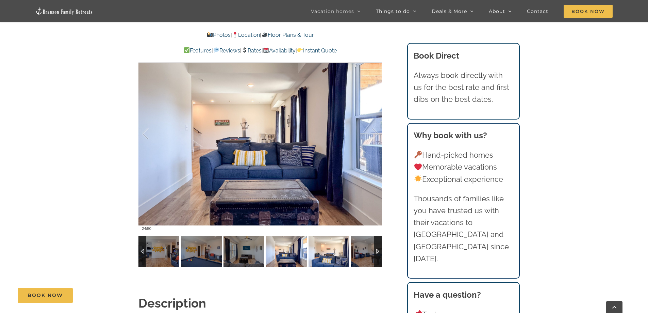
click at [320, 253] on img at bounding box center [329, 251] width 41 height 31
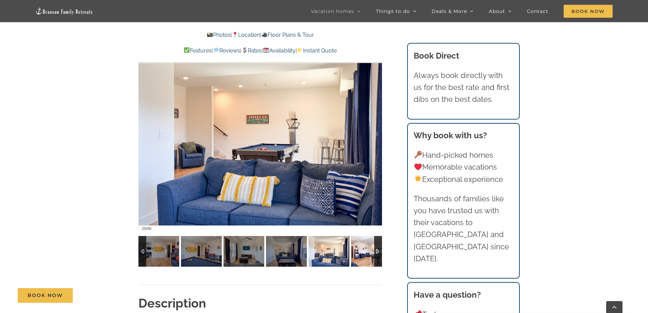
click at [359, 252] on img at bounding box center [371, 251] width 41 height 31
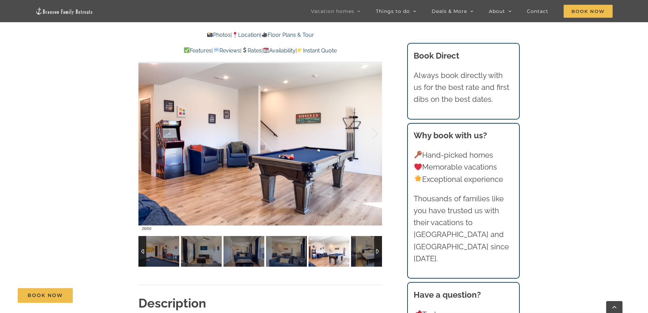
click at [378, 251] on div at bounding box center [378, 251] width 8 height 31
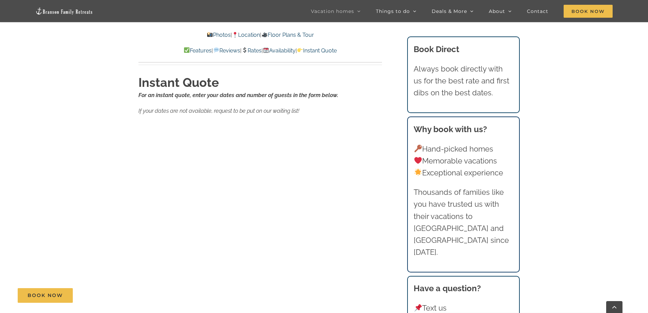
scroll to position [4422, 0]
